Goal: Communication & Community: Answer question/provide support

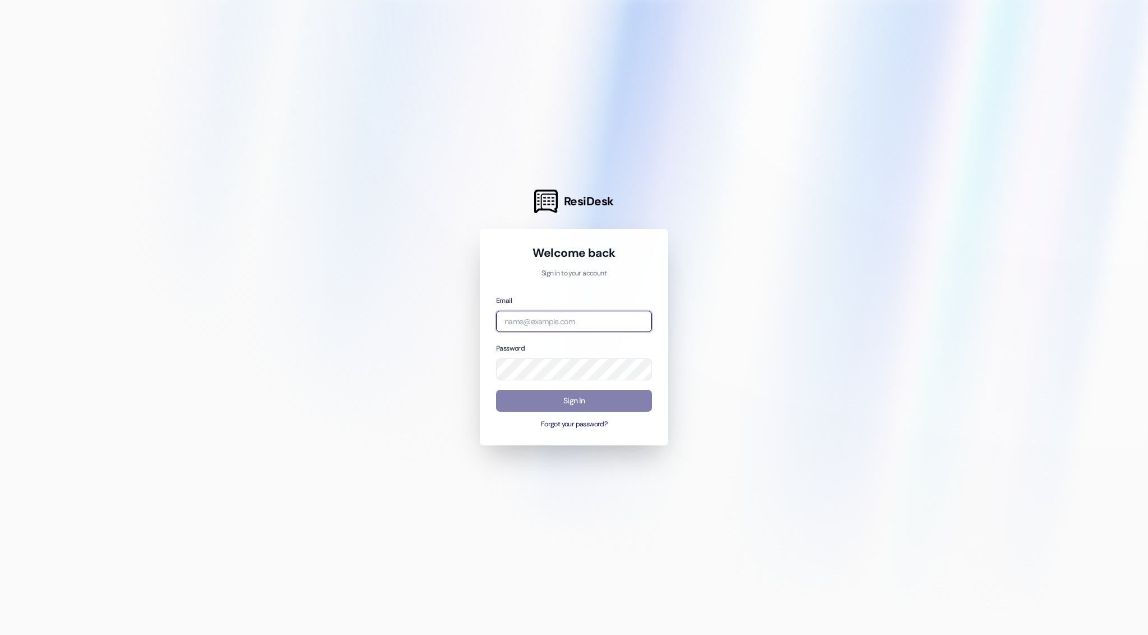
click at [536, 326] on input "email" at bounding box center [574, 322] width 156 height 22
type input "jack@rdproperty.co"
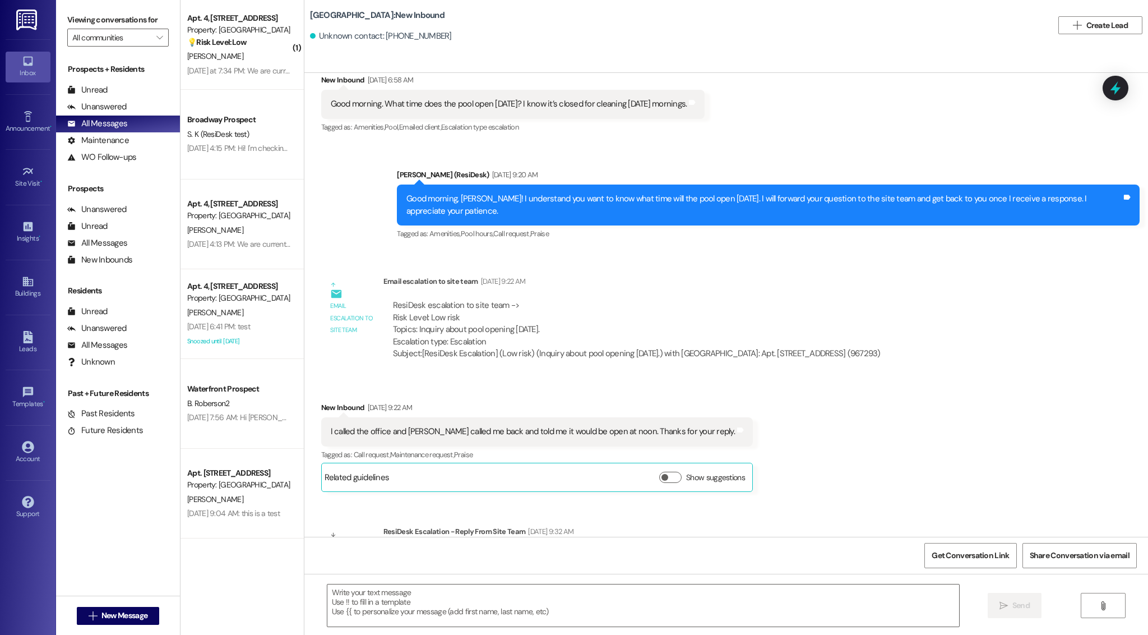
type textarea "Fetching suggested responses. Please feel free to read through the conversation…"
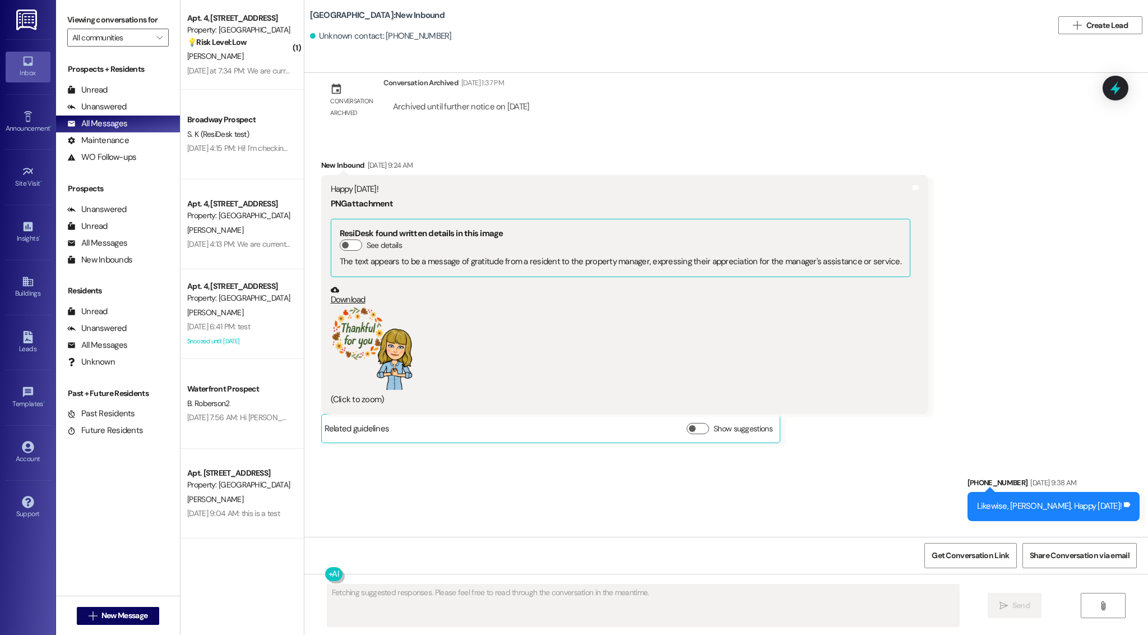
scroll to position [8135, 0]
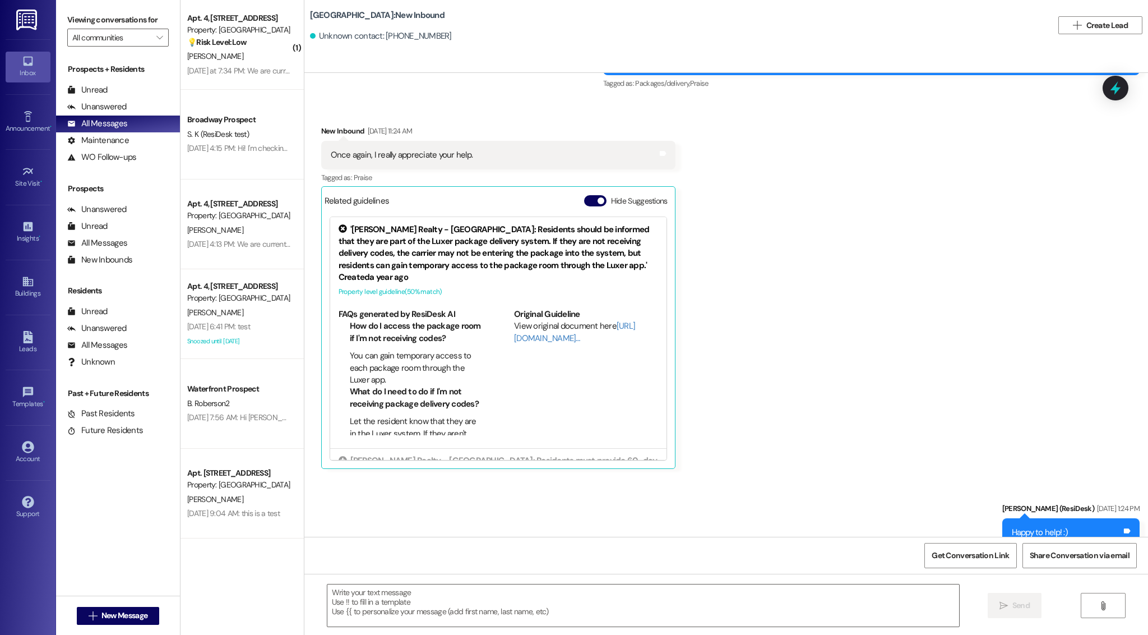
type textarea "Fetching suggested responses. Please feel free to read through the conversation…"
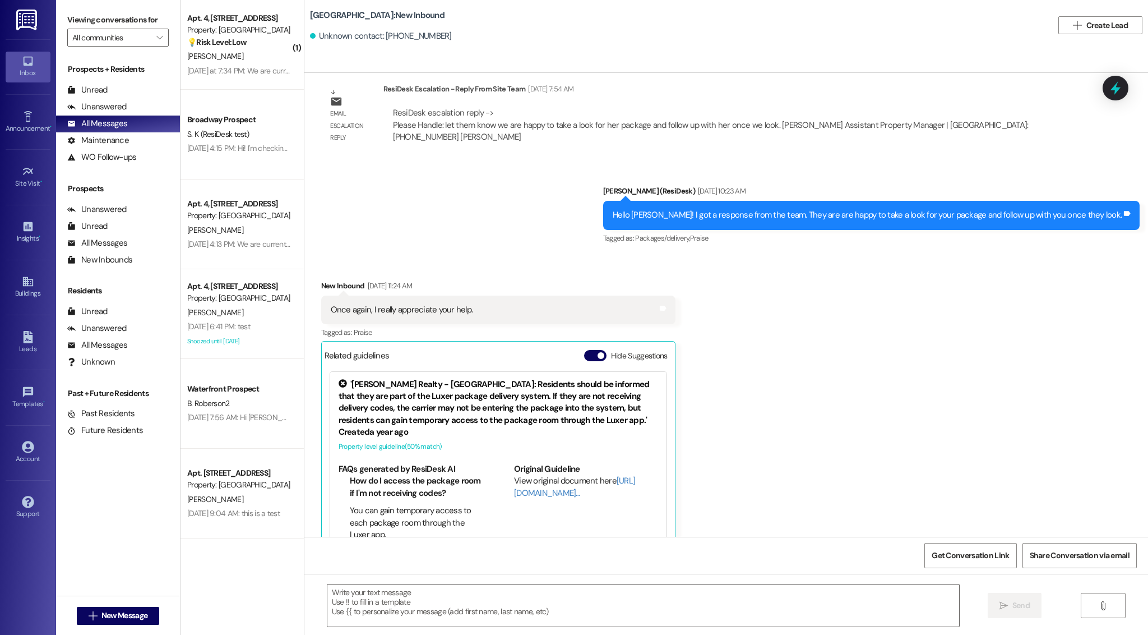
scroll to position [8135, 0]
